Goal: Information Seeking & Learning: Learn about a topic

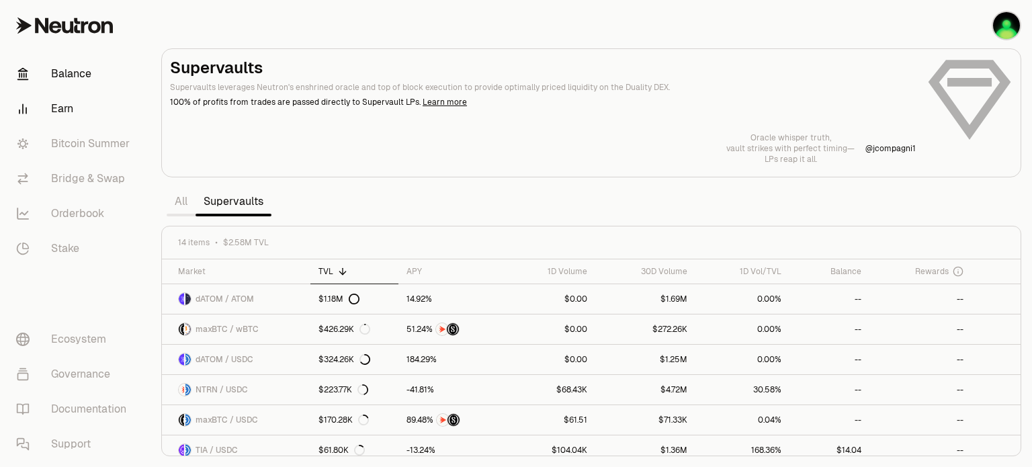
click at [74, 85] on link "Balance" at bounding box center [75, 73] width 140 height 35
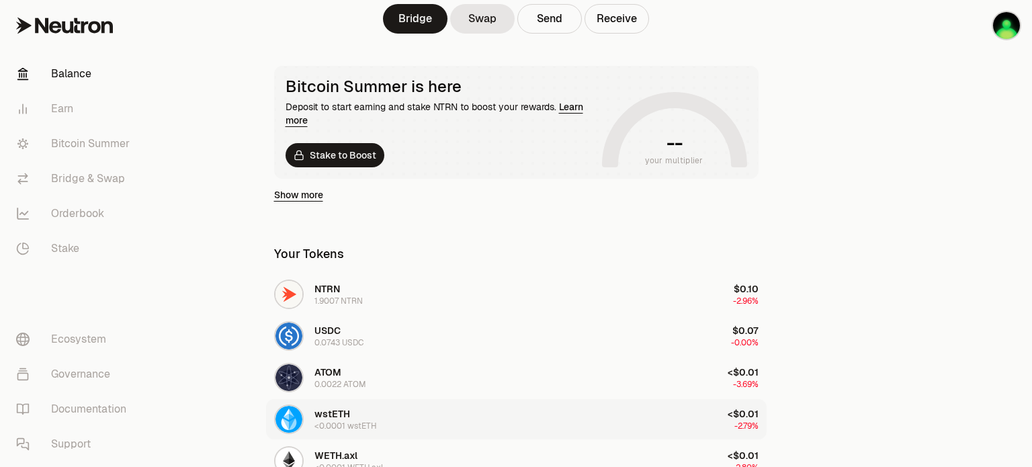
scroll to position [184, 0]
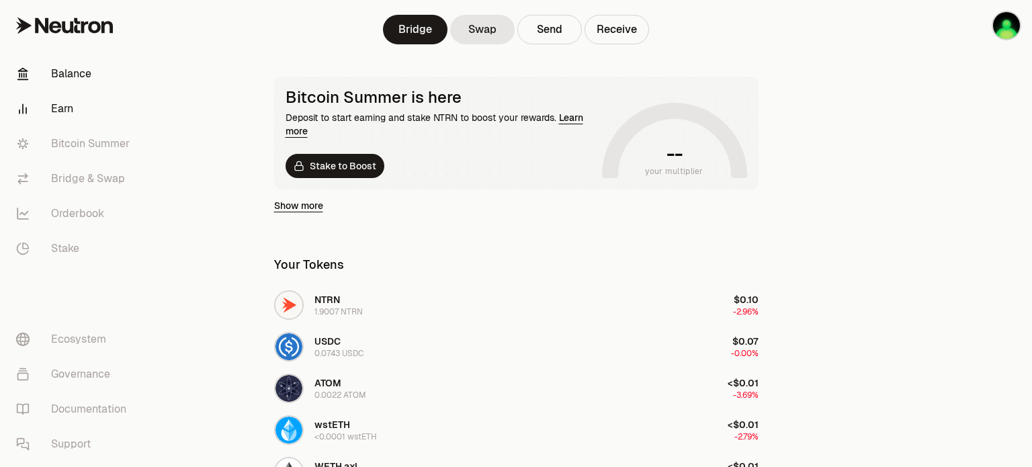
click at [63, 114] on link "Earn" at bounding box center [75, 108] width 140 height 35
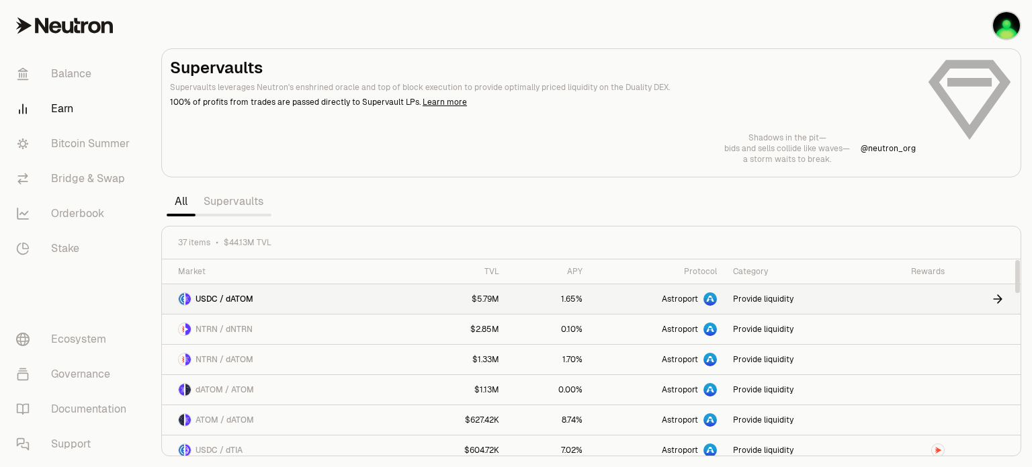
scroll to position [134, 0]
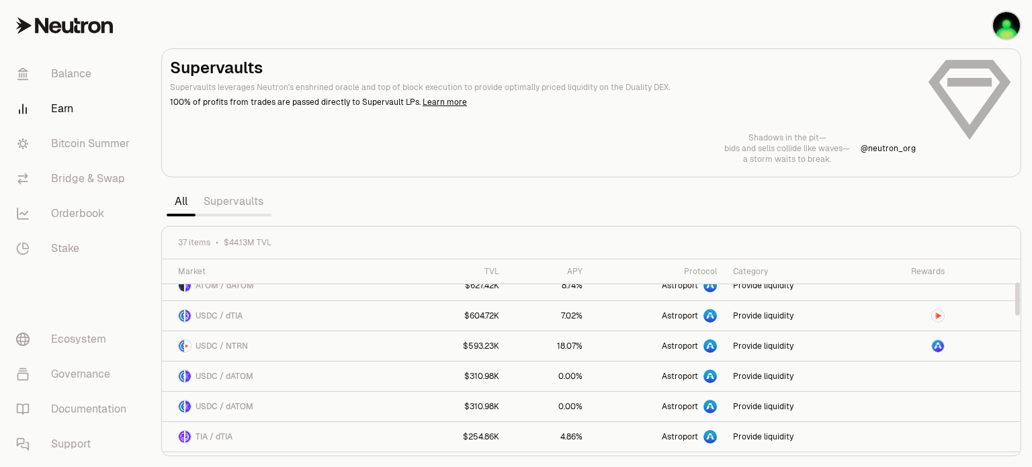
click at [226, 196] on link "Supervaults" at bounding box center [234, 201] width 76 height 27
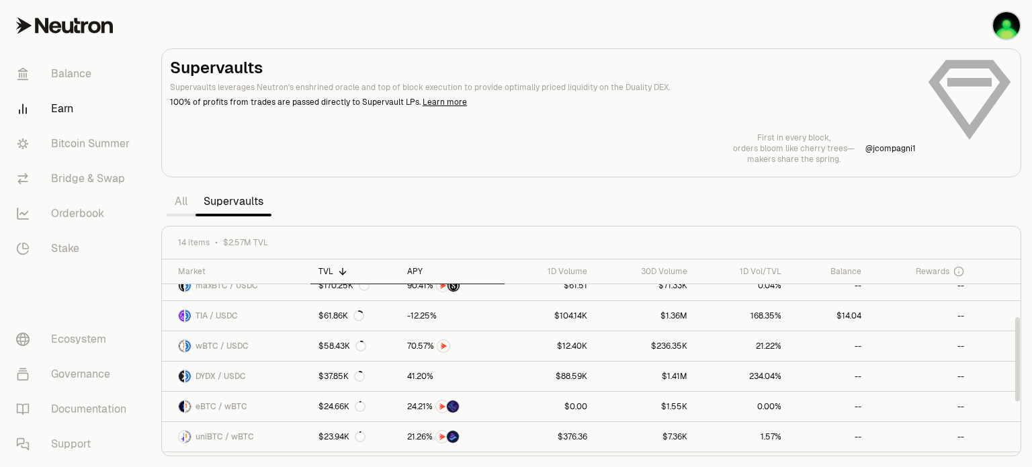
click at [422, 273] on div "APY" at bounding box center [451, 271] width 89 height 11
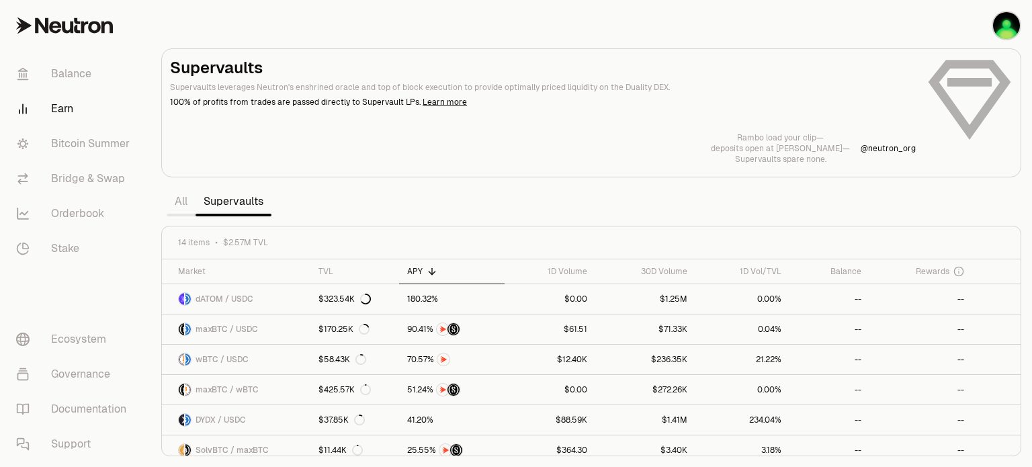
click at [180, 198] on link "All" at bounding box center [181, 201] width 29 height 27
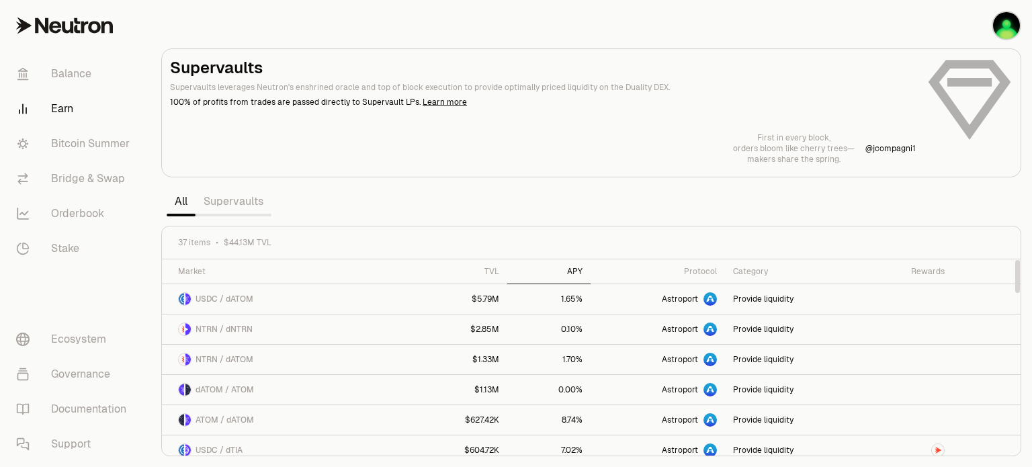
click at [566, 271] on div "APY" at bounding box center [548, 271] width 67 height 11
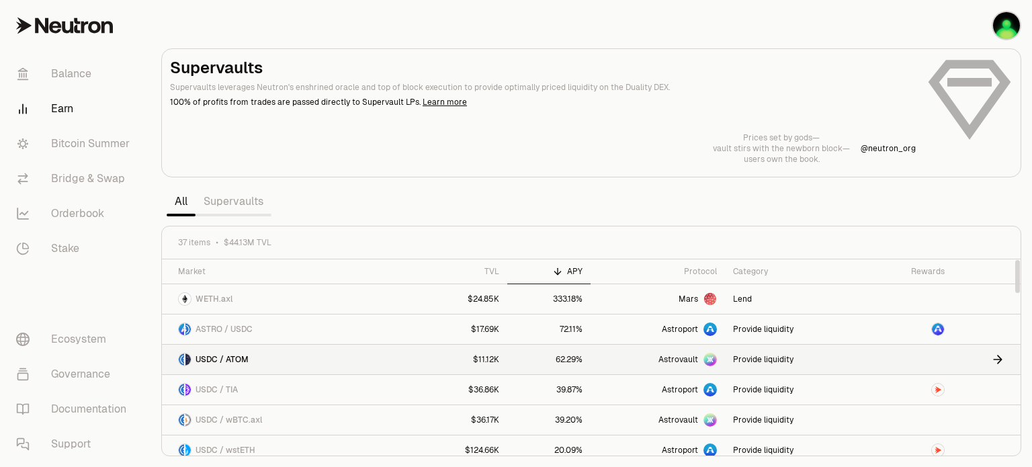
click at [592, 362] on link "Astrovault" at bounding box center [658, 360] width 134 height 30
